Goal: Task Accomplishment & Management: Manage account settings

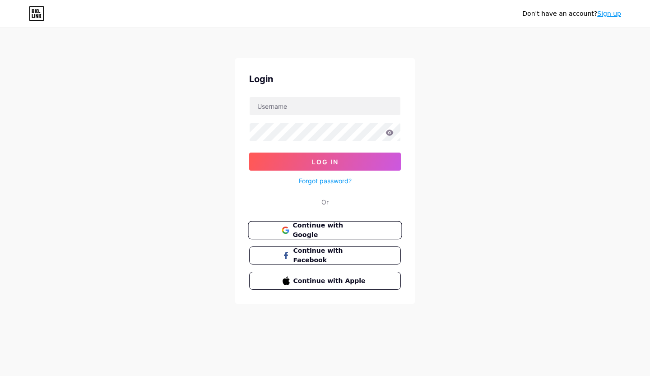
click at [345, 224] on button "Continue with Google" at bounding box center [325, 230] width 154 height 19
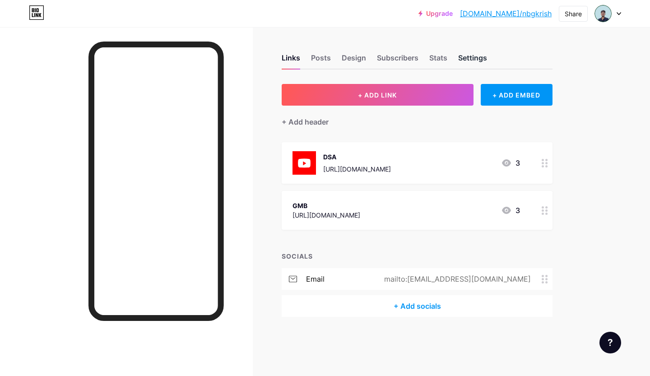
click at [477, 59] on div "Settings" at bounding box center [472, 60] width 29 height 16
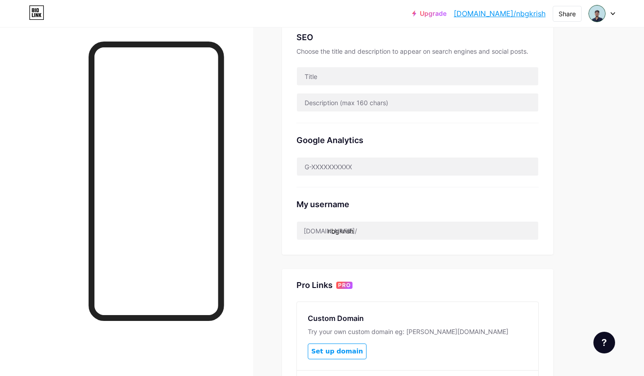
scroll to position [199, 0]
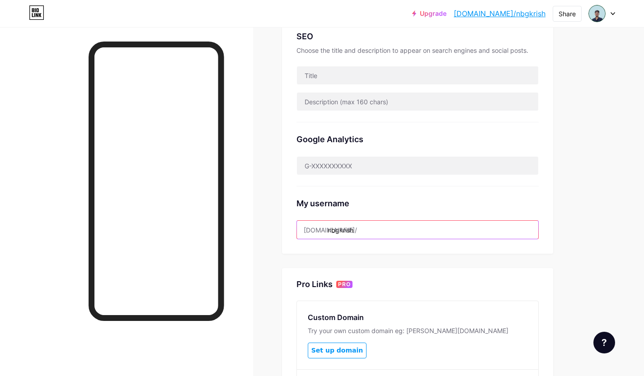
click at [359, 236] on input "nbgkrish" at bounding box center [417, 230] width 241 height 18
